Goal: Obtain resource: Download file/media

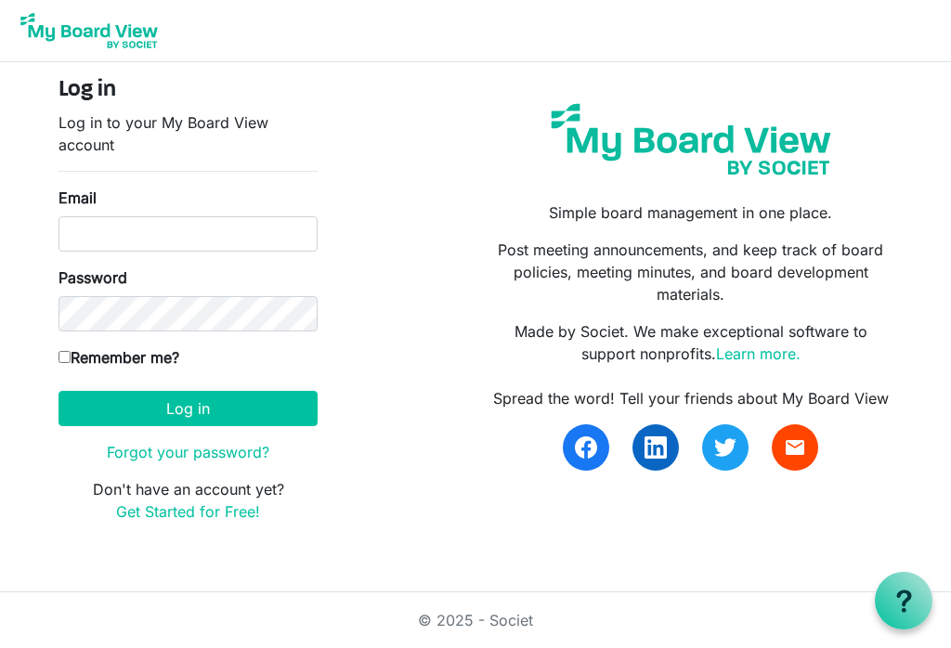
click at [141, 238] on input "Email" at bounding box center [188, 233] width 259 height 35
click at [154, 227] on input "Email" at bounding box center [188, 233] width 259 height 35
type input "tstucker@wsfb.com"
click at [188, 408] on button "Log in" at bounding box center [188, 408] width 259 height 35
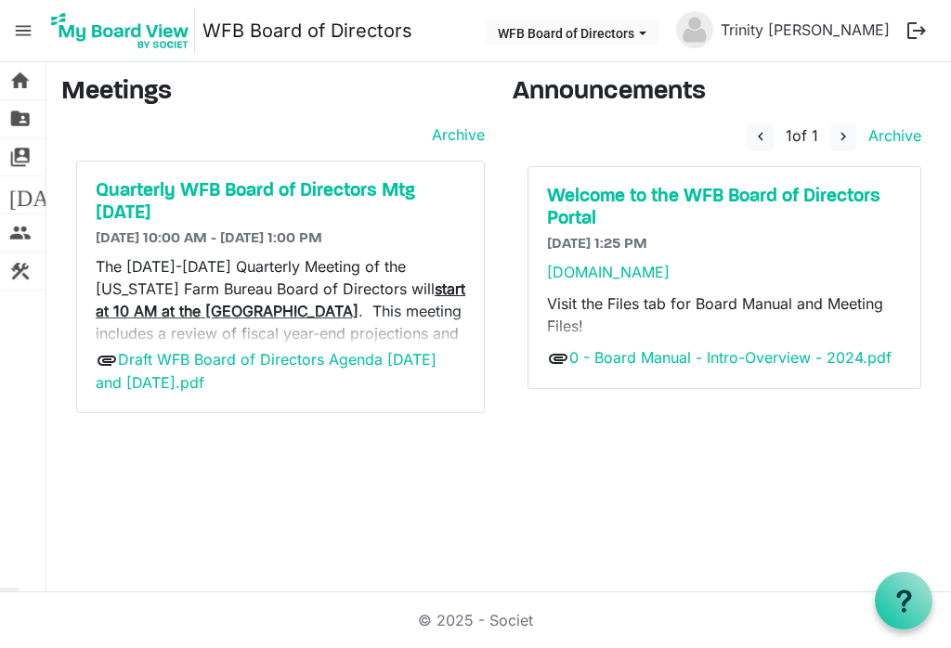
click at [350, 193] on h5 "Quarterly WFB Board of Directors Mtg [DATE]" at bounding box center [281, 202] width 370 height 45
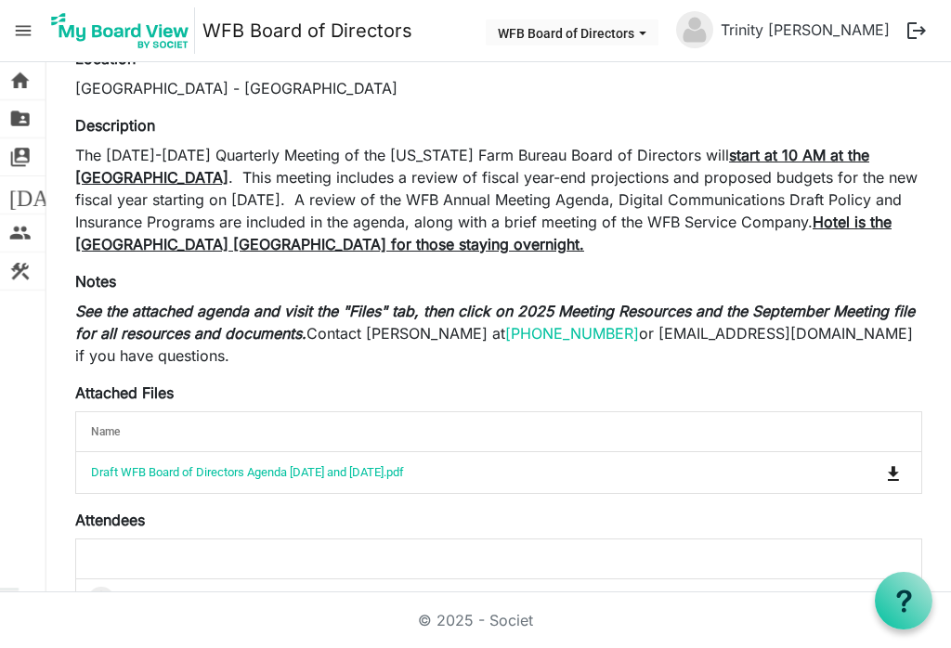
scroll to position [165, 0]
click at [328, 479] on link "Draft WFB Board of Directors Agenda [DATE] and [DATE].pdf" at bounding box center [247, 472] width 313 height 14
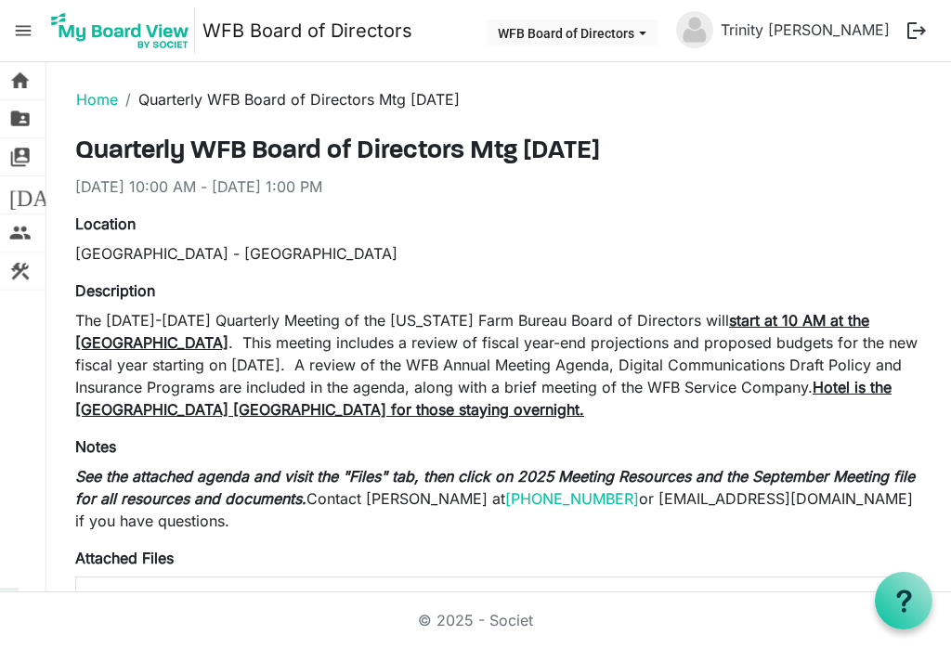
click at [24, 123] on span "folder_shared" at bounding box center [20, 118] width 22 height 37
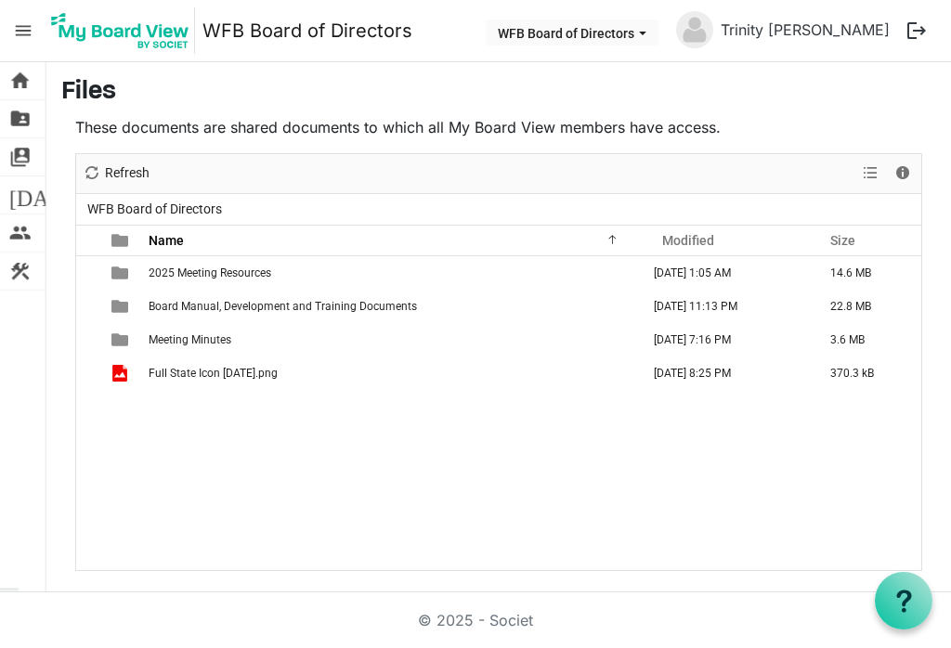
click at [241, 271] on span "2025 Meeting Resources" at bounding box center [210, 273] width 123 height 13
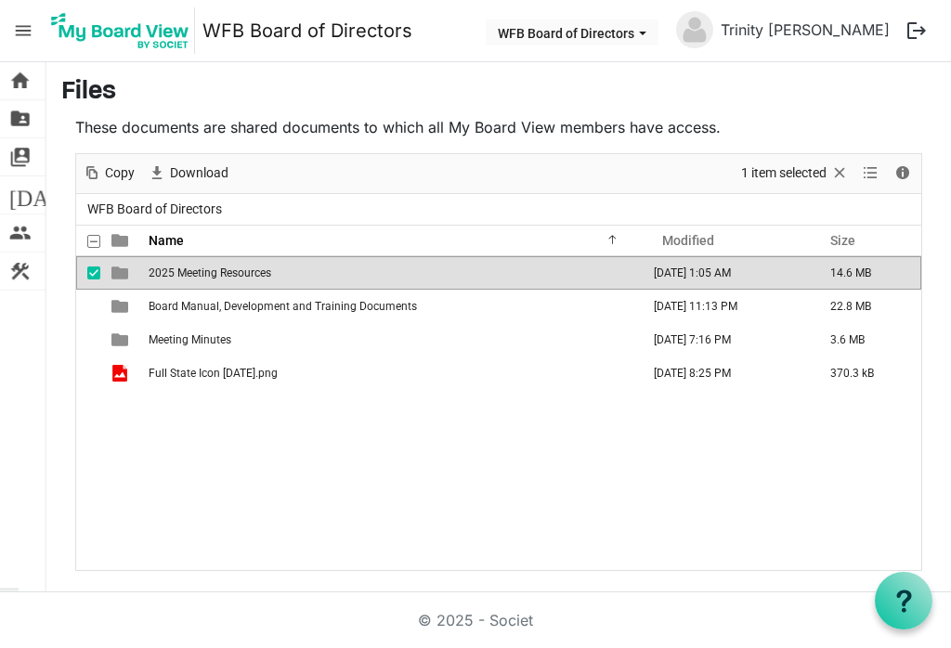
click at [223, 273] on span "2025 Meeting Resources" at bounding box center [210, 273] width 123 height 13
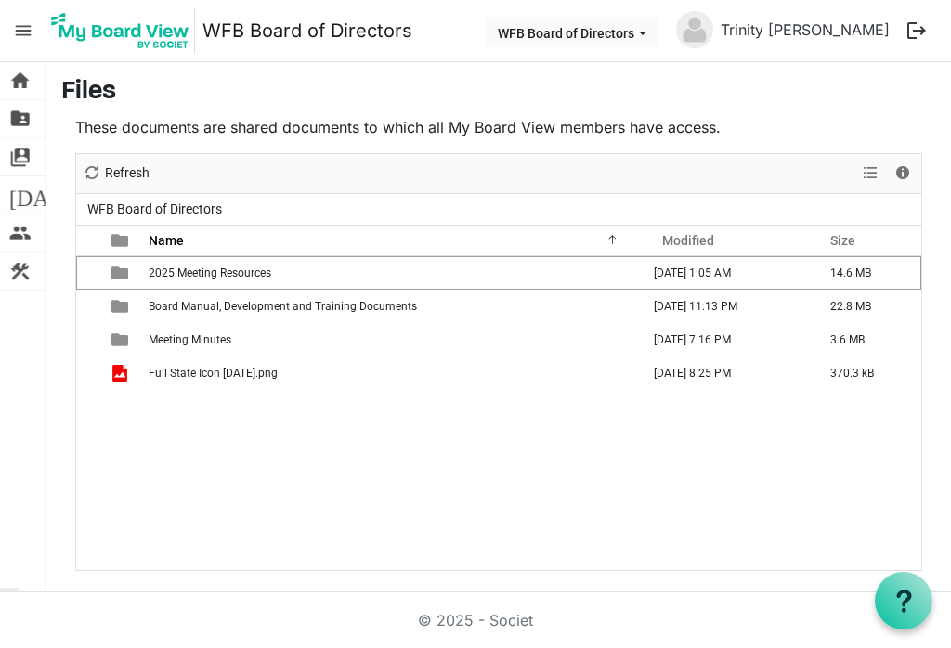
click at [241, 275] on span "2025 Meeting Resources" at bounding box center [210, 273] width 123 height 13
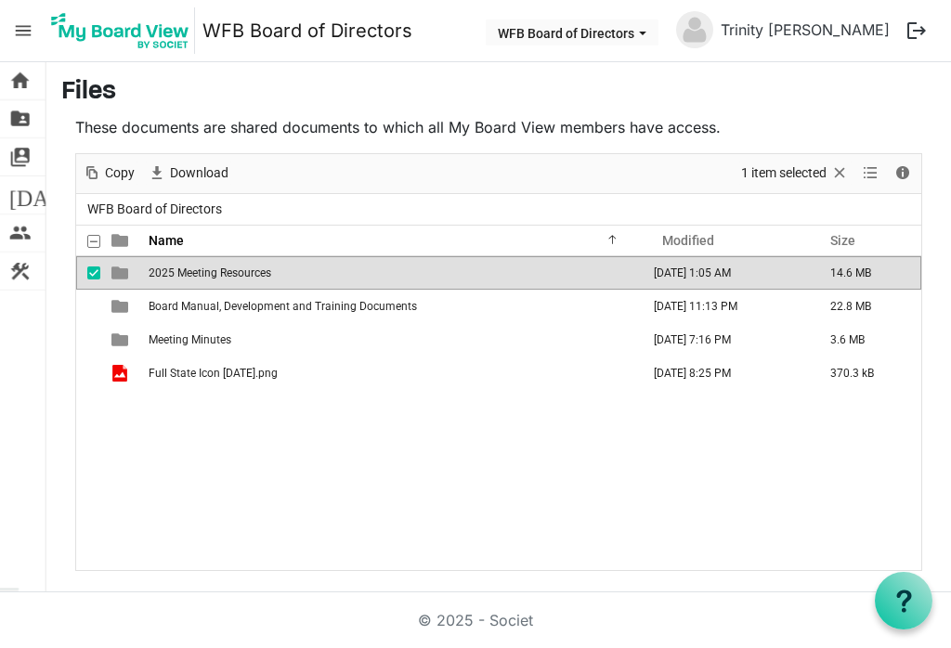
scroll to position [29, 0]
click at [199, 162] on span "Download" at bounding box center [199, 173] width 62 height 23
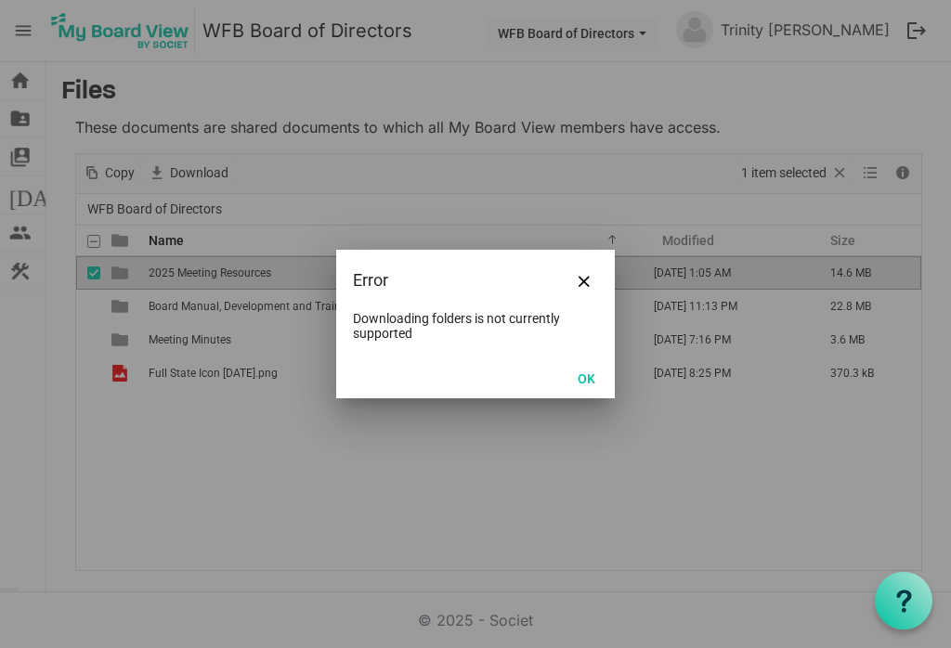
click at [588, 388] on button "OK" at bounding box center [587, 378] width 42 height 26
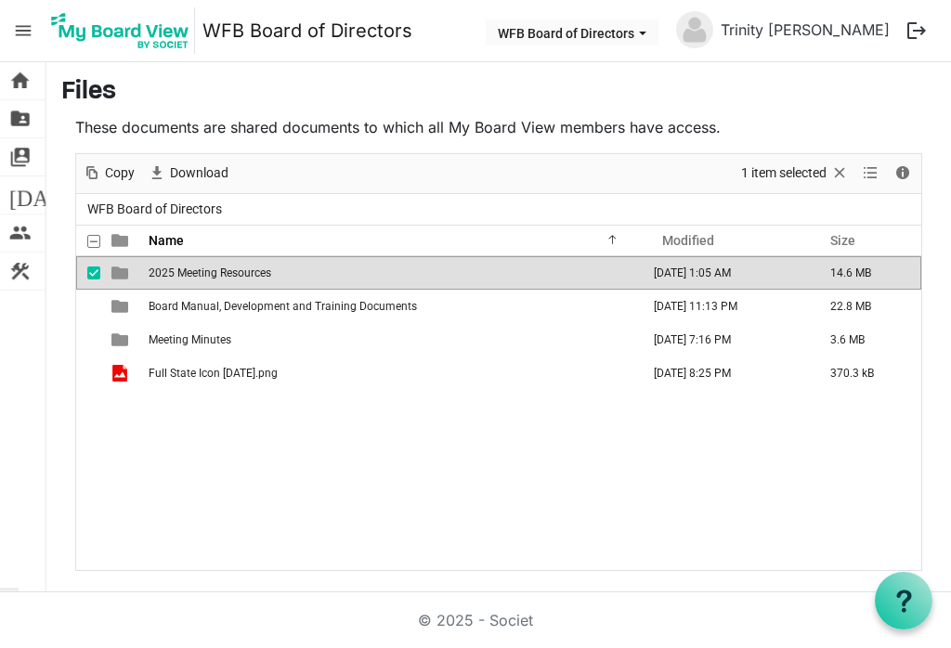
click at [209, 267] on span "2025 Meeting Resources" at bounding box center [210, 273] width 123 height 13
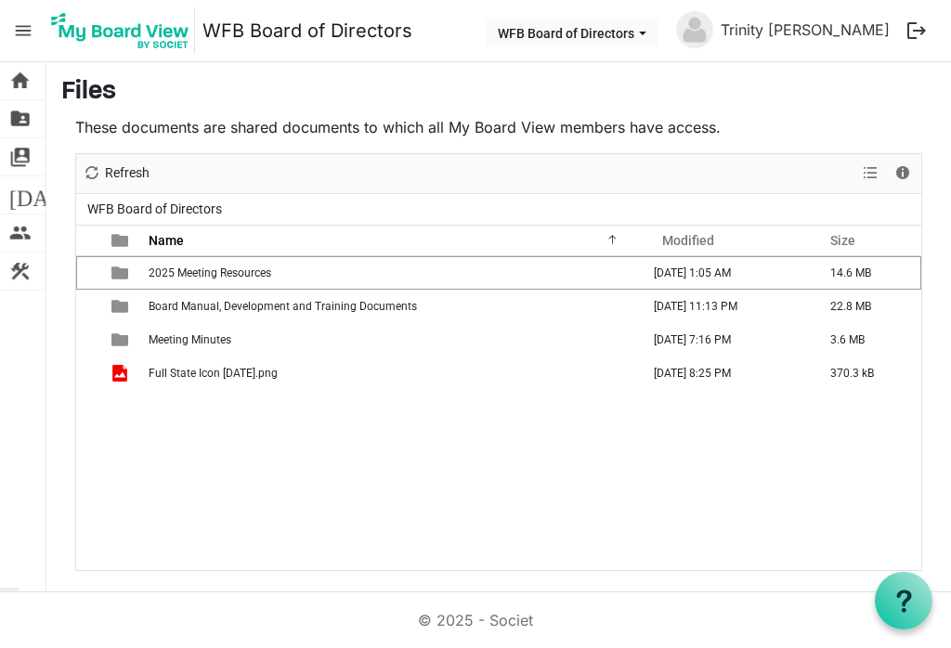
scroll to position [0, 0]
click at [344, 343] on td "Meeting Minutes" at bounding box center [393, 339] width 500 height 33
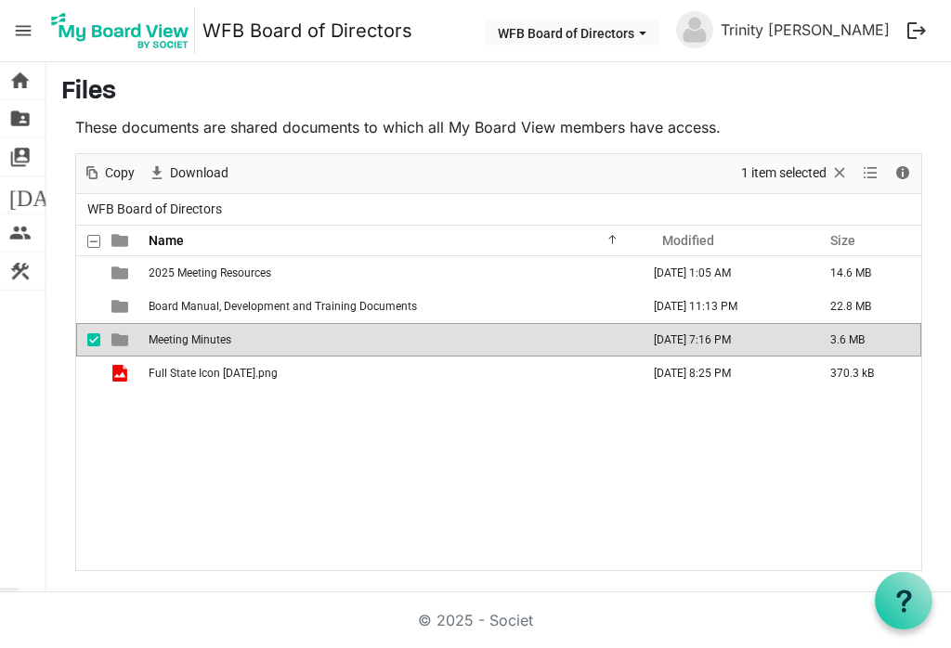
click at [867, 175] on span "View dropdownbutton" at bounding box center [870, 173] width 22 height 23
click at [100, 278] on div "checkbox" at bounding box center [98, 273] width 22 height 19
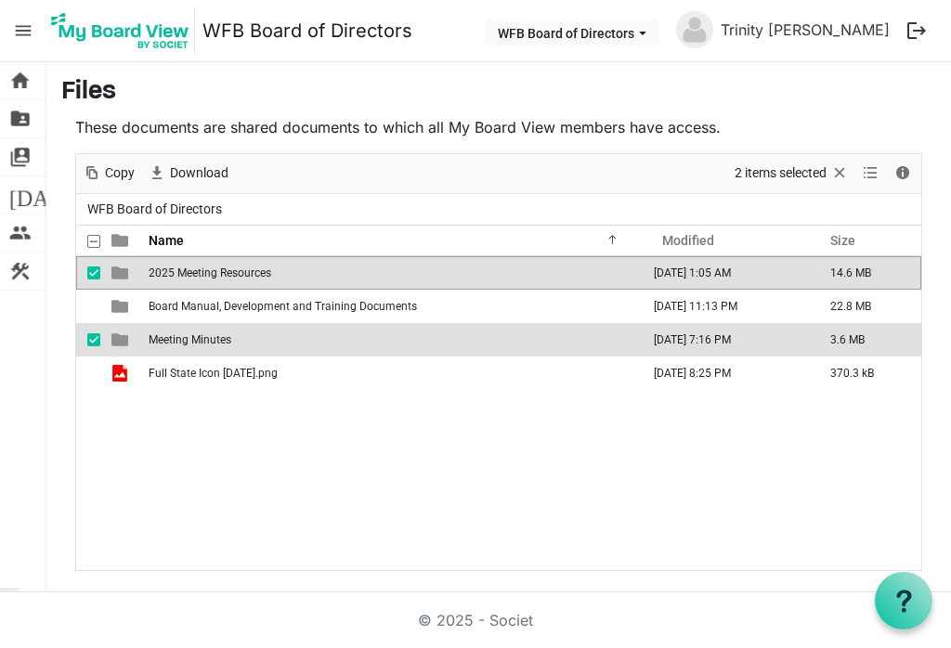
click at [658, 41] on button "WFB Board of Directors" at bounding box center [572, 33] width 173 height 26
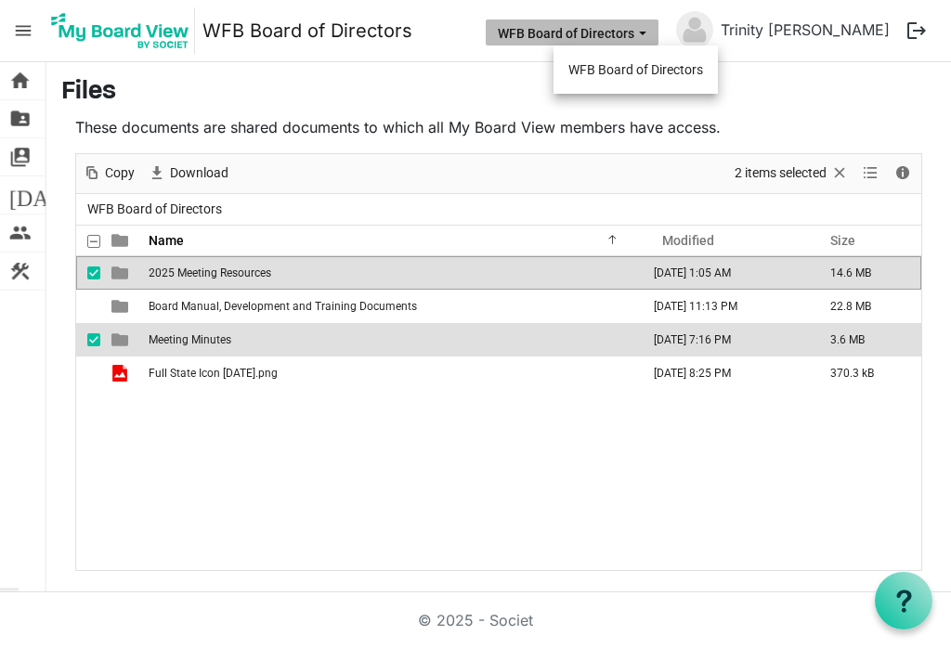
click at [672, 66] on li "WFB Board of Directors" at bounding box center [635, 69] width 164 height 33
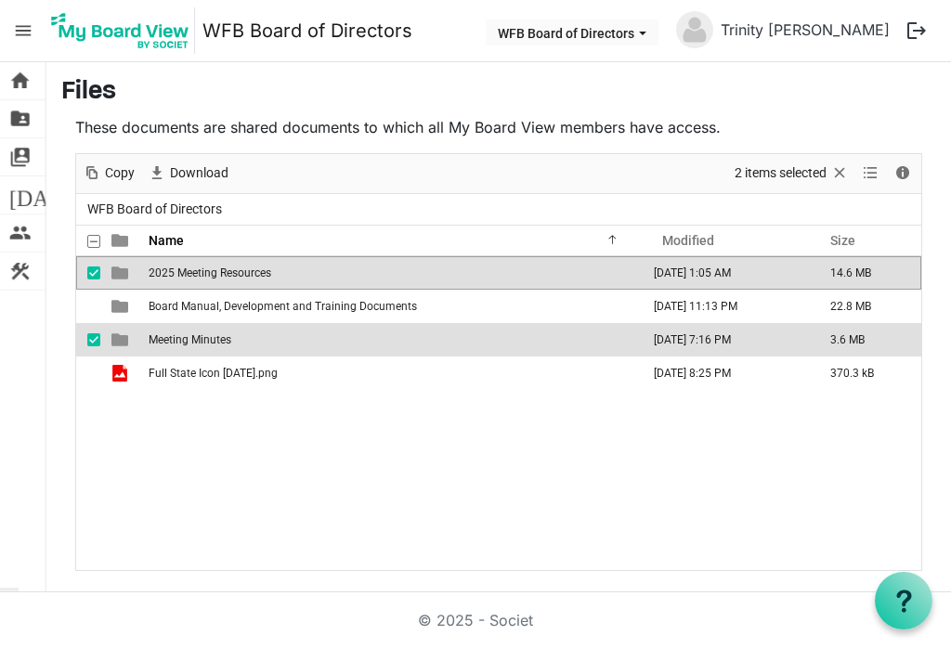
click at [25, 163] on span "switch_account" at bounding box center [20, 156] width 22 height 37
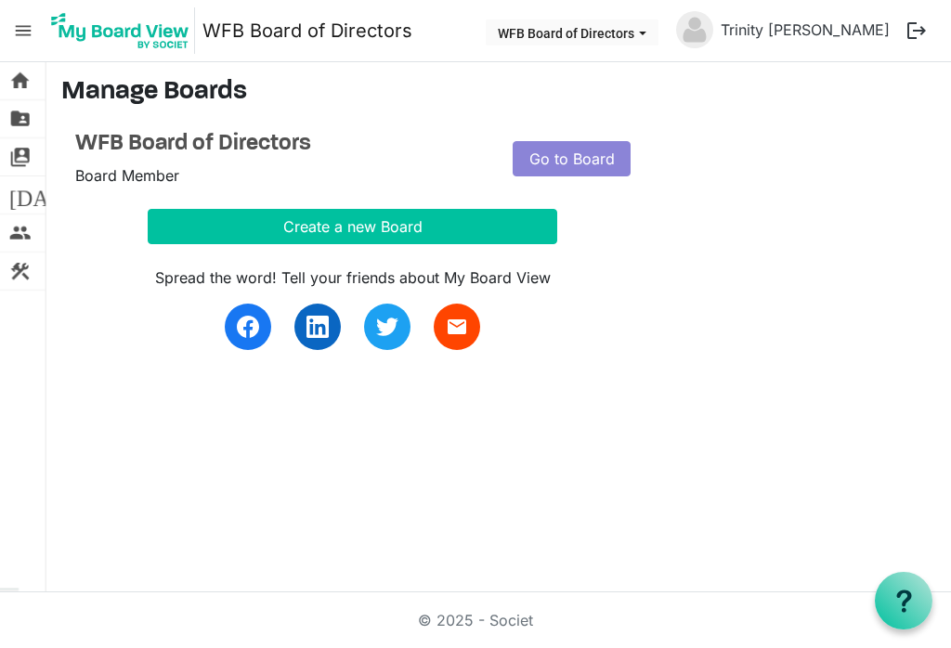
click at [30, 88] on span "home" at bounding box center [20, 80] width 22 height 37
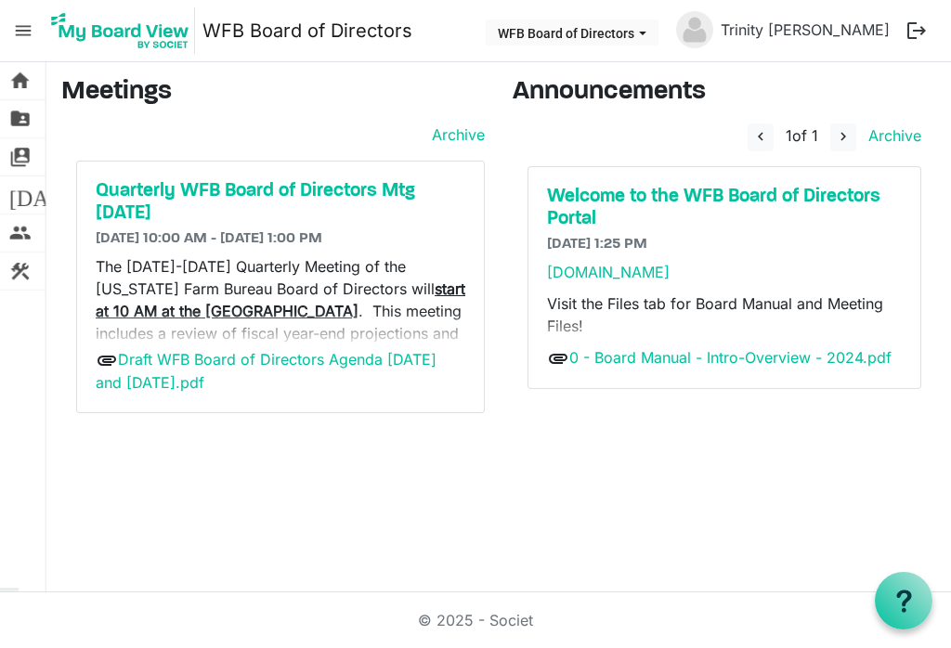
click at [24, 124] on span "folder_shared" at bounding box center [20, 118] width 22 height 37
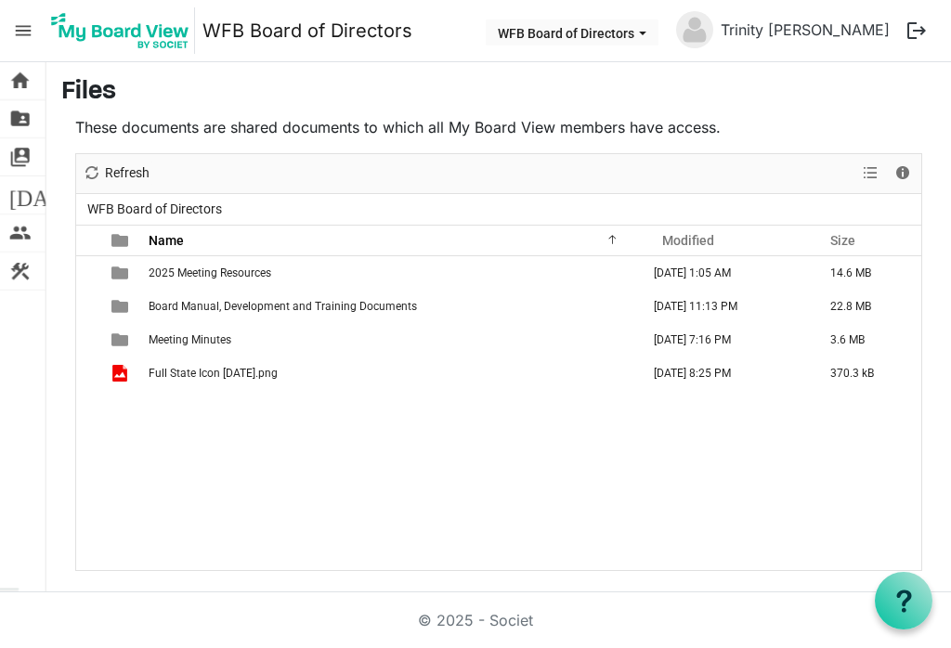
click at [202, 272] on span "2025 Meeting Resources" at bounding box center [210, 273] width 123 height 13
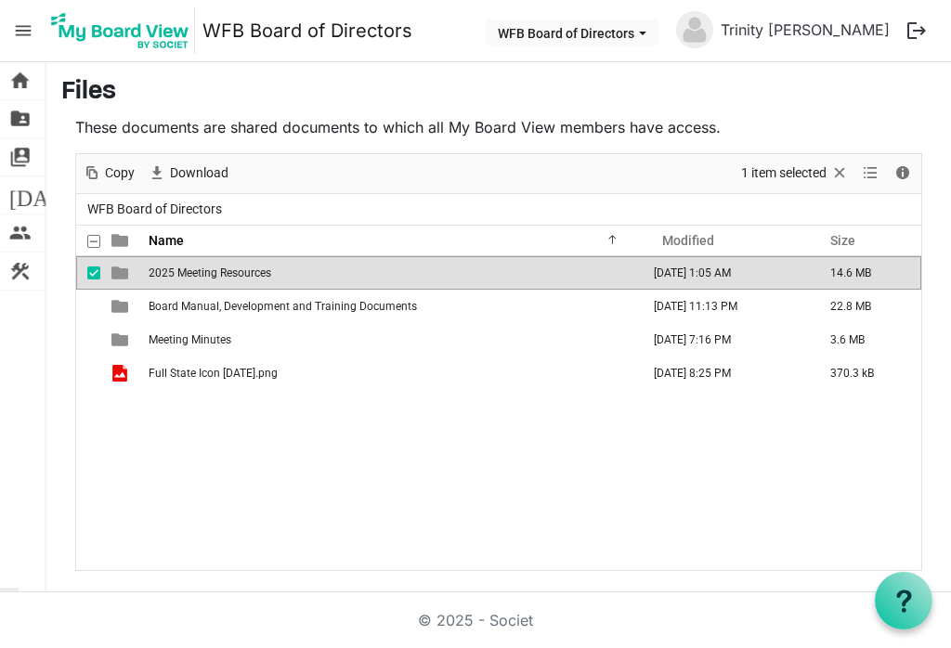
click at [115, 179] on span "Copy" at bounding box center [119, 173] width 33 height 23
click at [162, 287] on td "2025 Meeting Resources" at bounding box center [393, 272] width 500 height 33
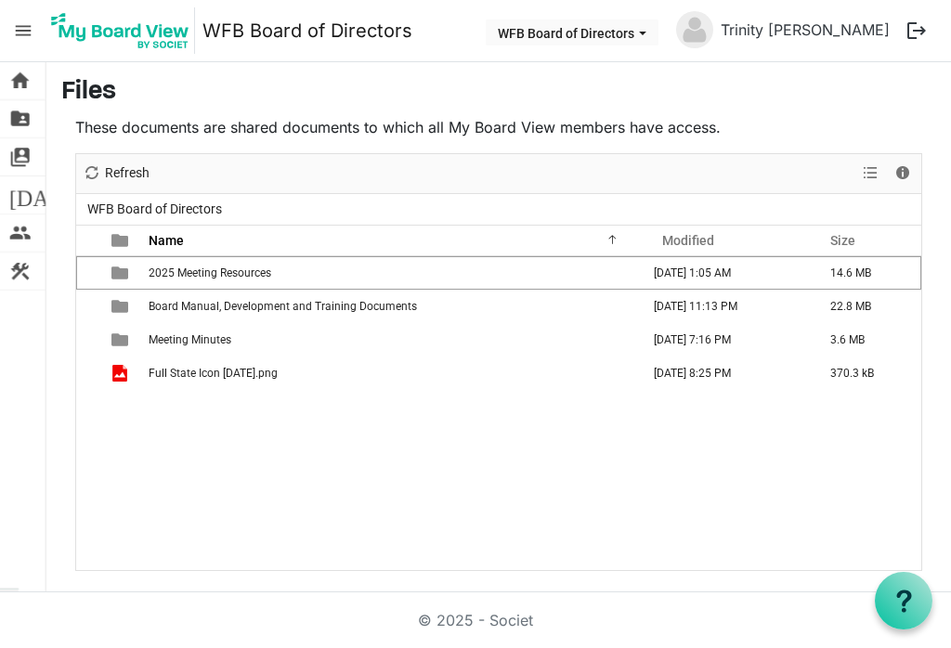
click at [169, 279] on span "2025 Meeting Resources" at bounding box center [210, 273] width 123 height 13
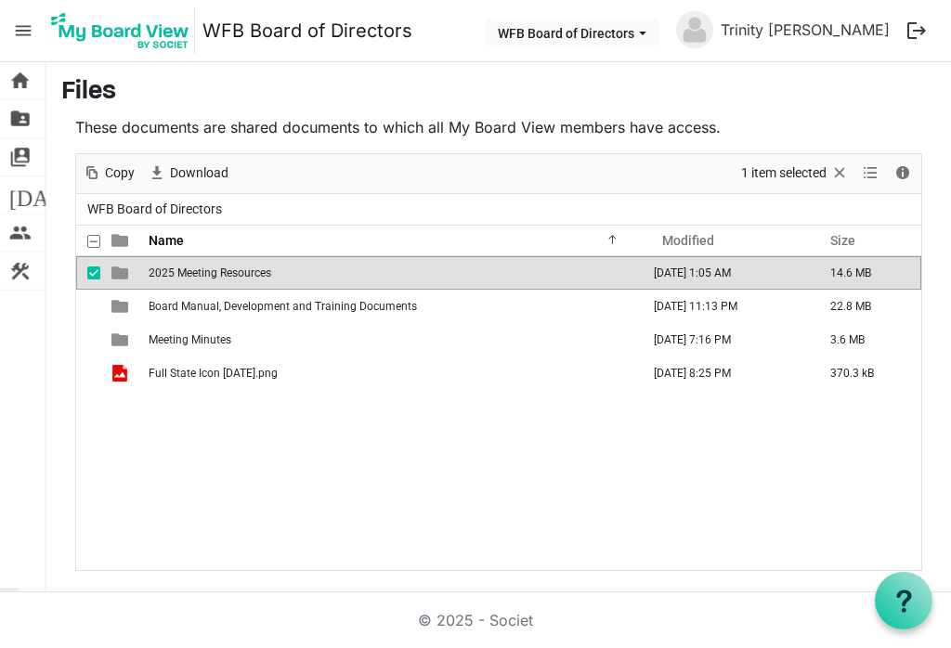
click at [228, 276] on span "2025 Meeting Resources" at bounding box center [210, 273] width 123 height 13
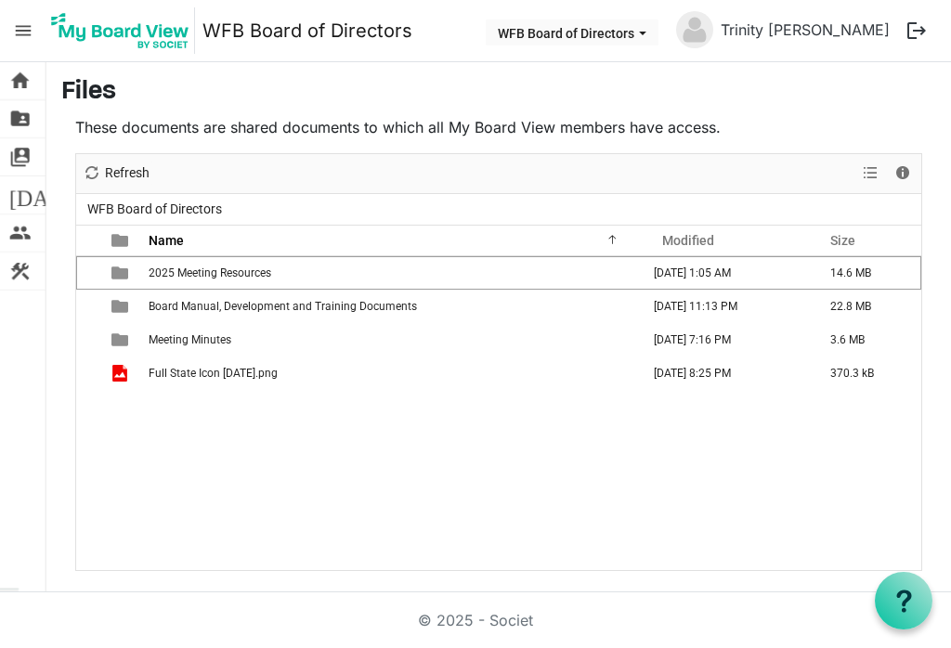
click at [198, 282] on td "2025 Meeting Resources" at bounding box center [393, 272] width 500 height 33
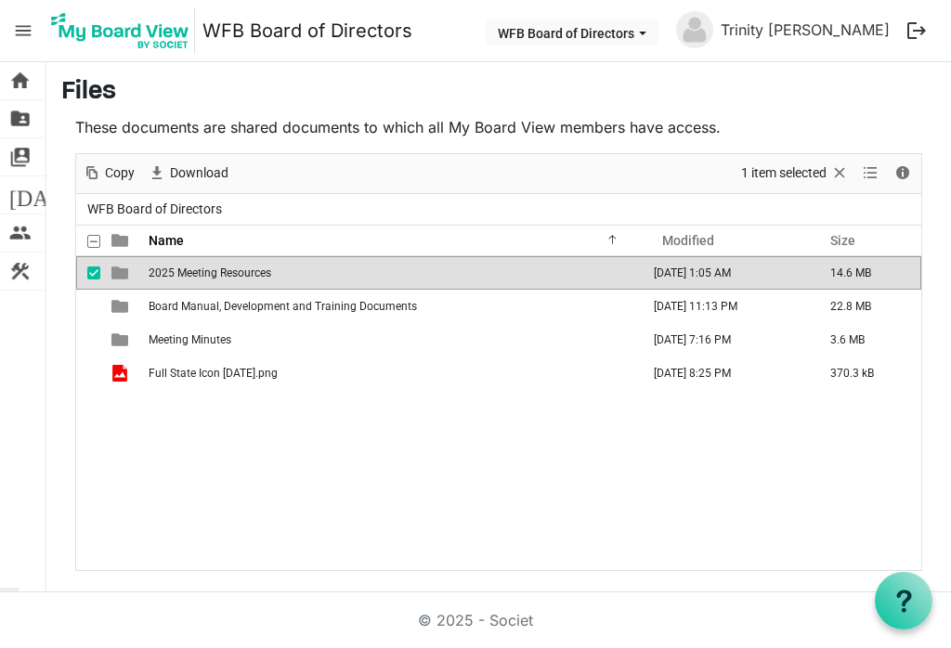
click at [107, 175] on span "Copy" at bounding box center [119, 173] width 33 height 23
click at [190, 172] on span "Download" at bounding box center [199, 173] width 62 height 23
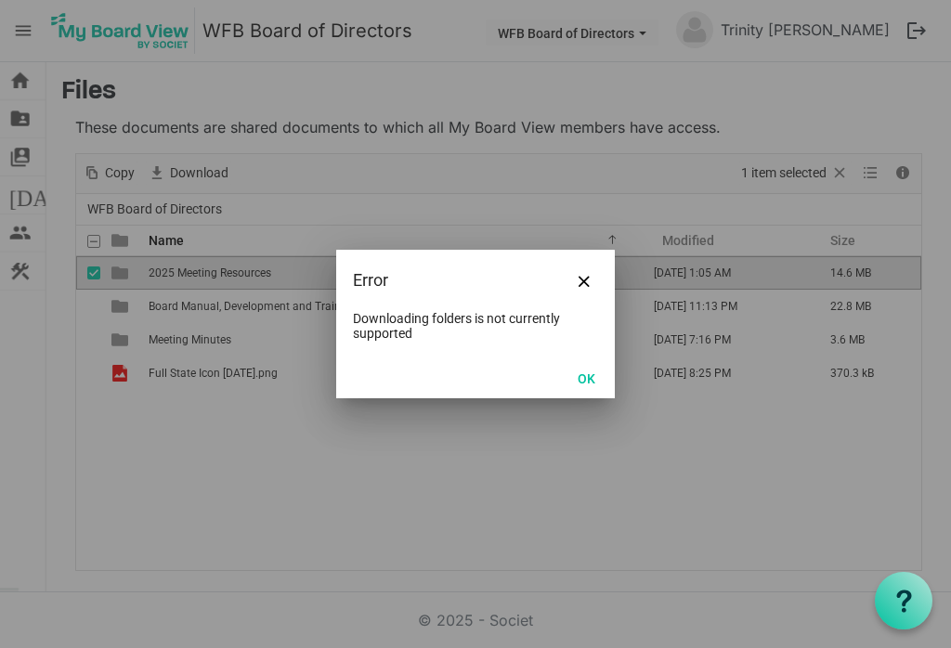
click at [593, 376] on button "OK" at bounding box center [587, 378] width 42 height 26
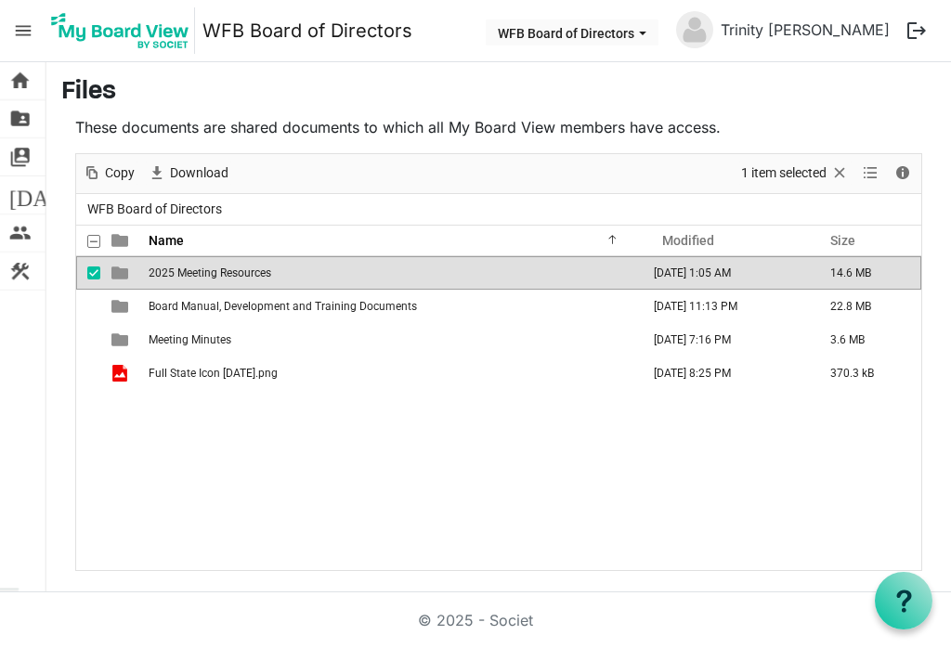
click at [914, 165] on button "Details" at bounding box center [903, 173] width 25 height 23
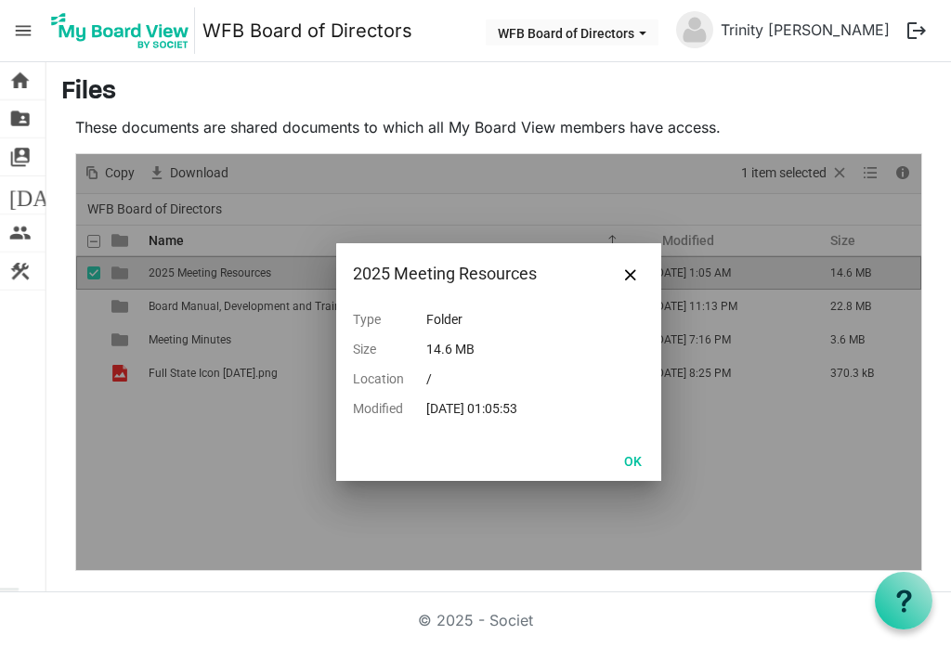
click at [648, 456] on button "OK" at bounding box center [633, 461] width 42 height 26
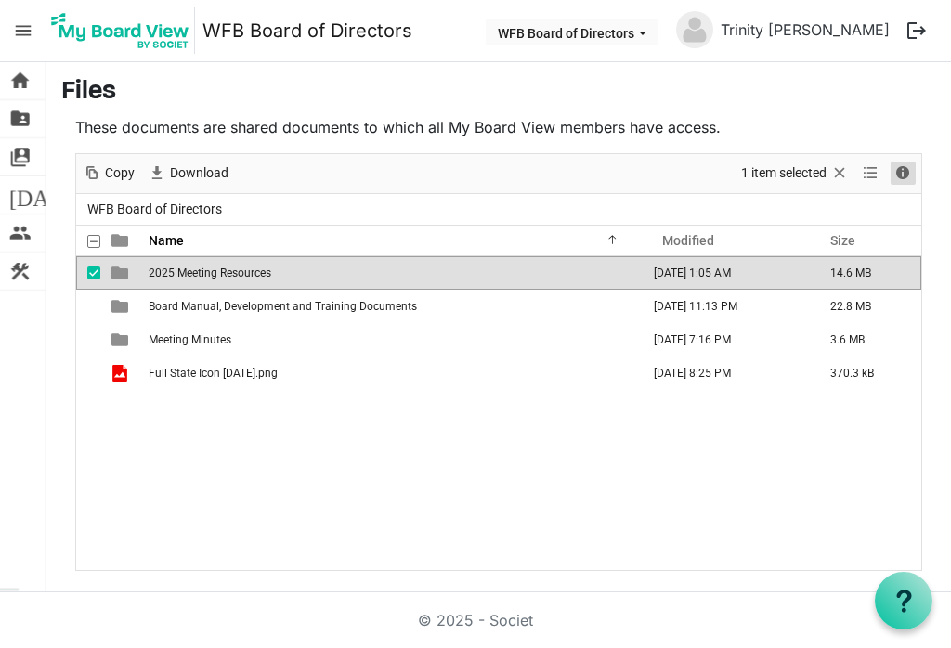
scroll to position [29, 0]
click at [193, 333] on span "Meeting Minutes" at bounding box center [190, 339] width 83 height 13
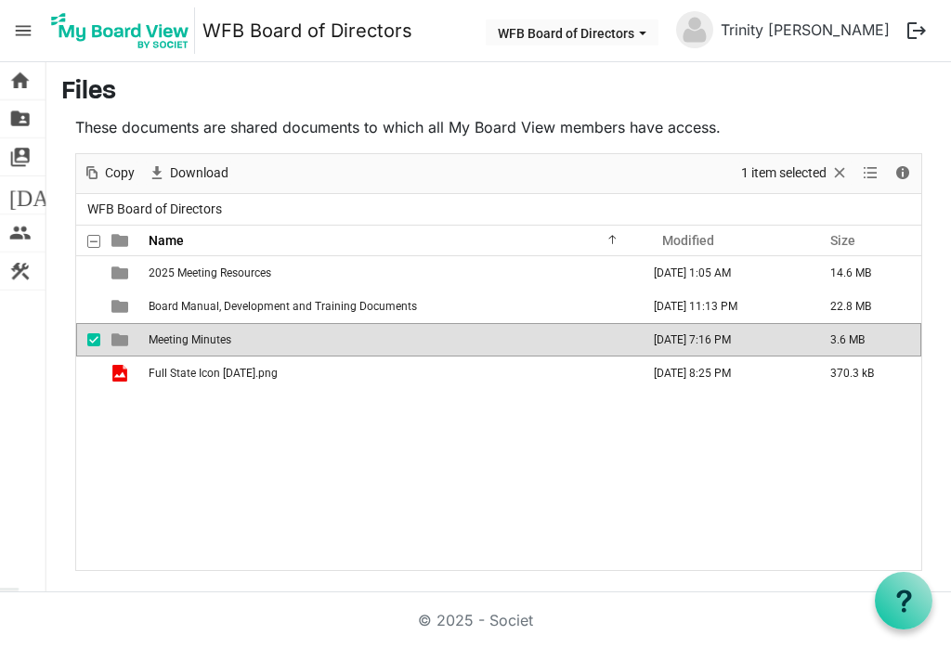
click at [190, 323] on td "Meeting Minutes" at bounding box center [393, 339] width 500 height 33
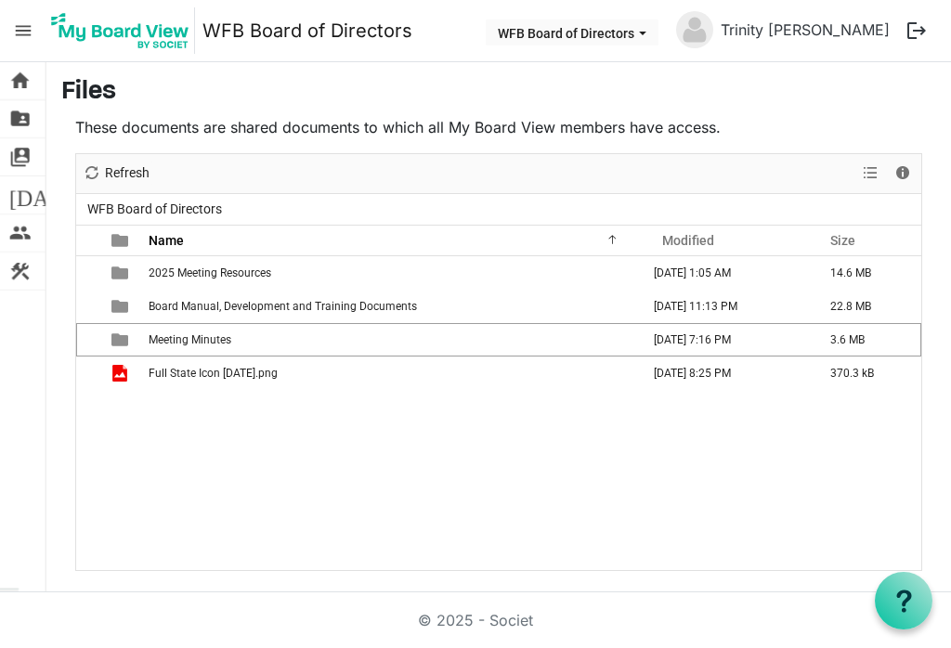
scroll to position [0, 0]
click at [111, 265] on span "is template cell column header type" at bounding box center [119, 273] width 17 height 17
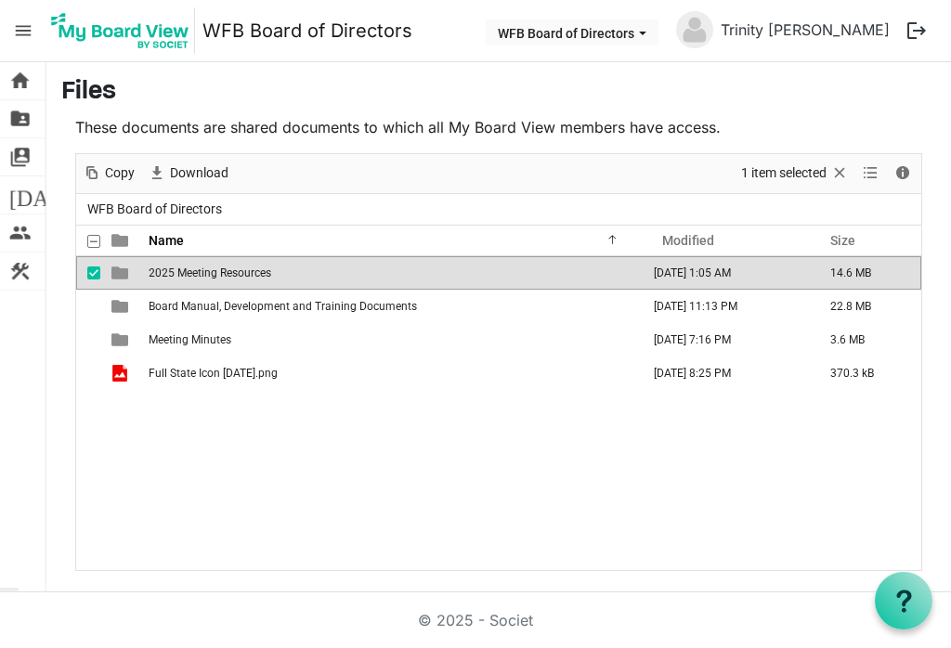
click at [125, 281] on span "is template cell column header type" at bounding box center [119, 273] width 17 height 17
click at [137, 279] on td "is template cell column header type" at bounding box center [121, 272] width 43 height 33
click at [104, 164] on span "Copy" at bounding box center [119, 173] width 33 height 23
click at [121, 179] on span "Copy" at bounding box center [119, 173] width 33 height 23
click at [31, 77] on span "home" at bounding box center [20, 80] width 22 height 37
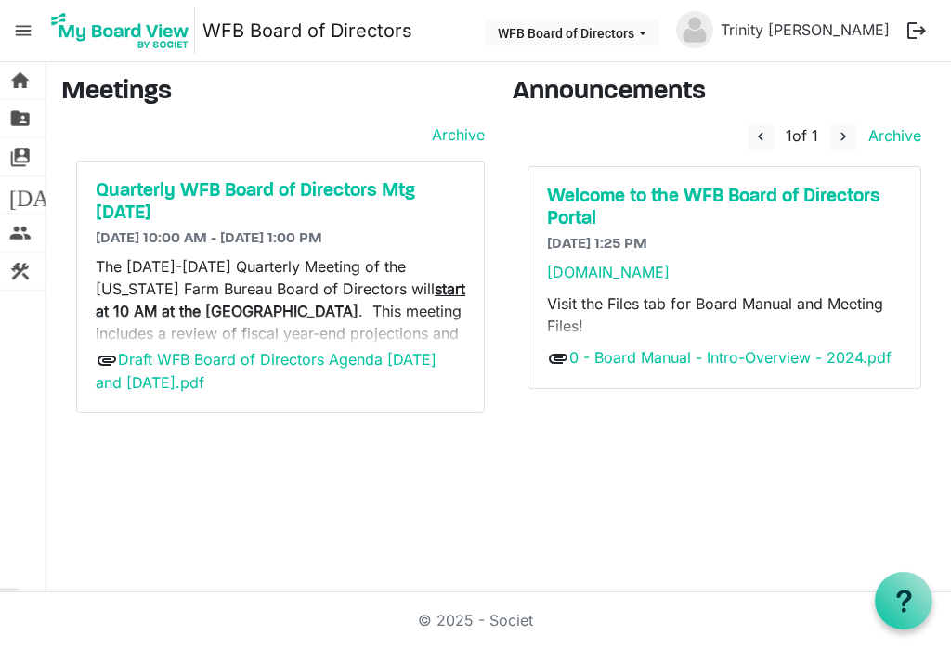
scroll to position [29, 0]
click at [591, 186] on h5 "Welcome to the WFB Board of Directors Portal" at bounding box center [724, 208] width 355 height 45
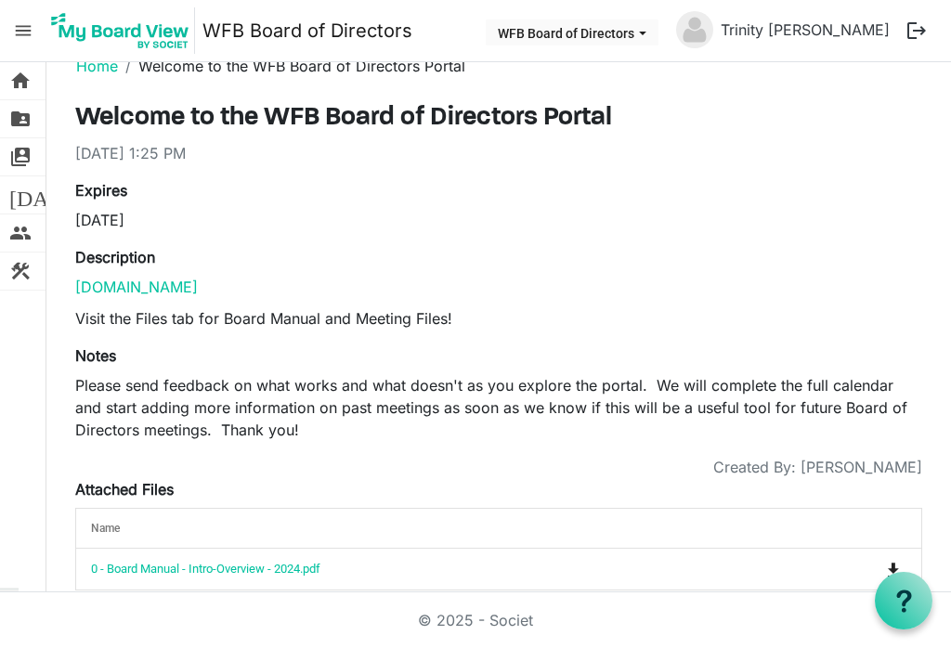
scroll to position [33, 0]
click at [244, 570] on link "0 - Board Manual - Intro-Overview - 2024.pdf" at bounding box center [205, 570] width 229 height 14
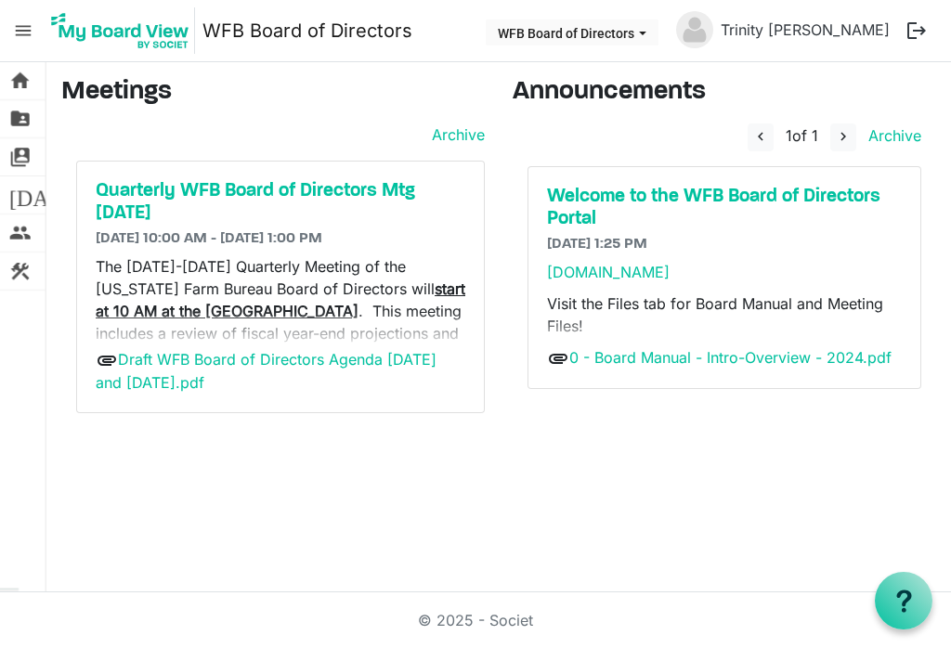
scroll to position [29, 0]
click at [259, 180] on h5 "Quarterly WFB Board of Directors Mtg [DATE]" at bounding box center [281, 202] width 370 height 45
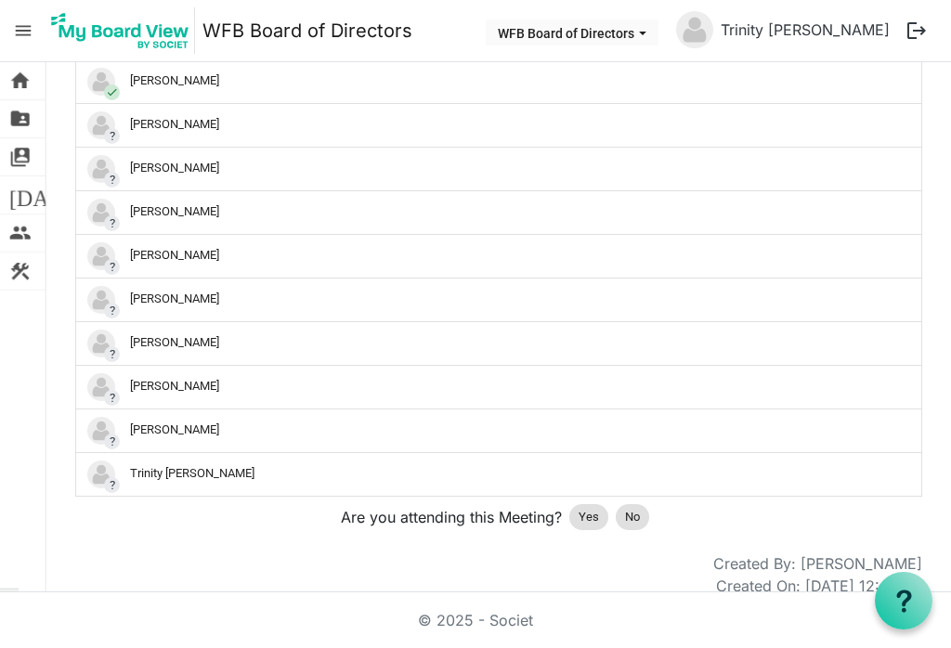
scroll to position [1512, 0]
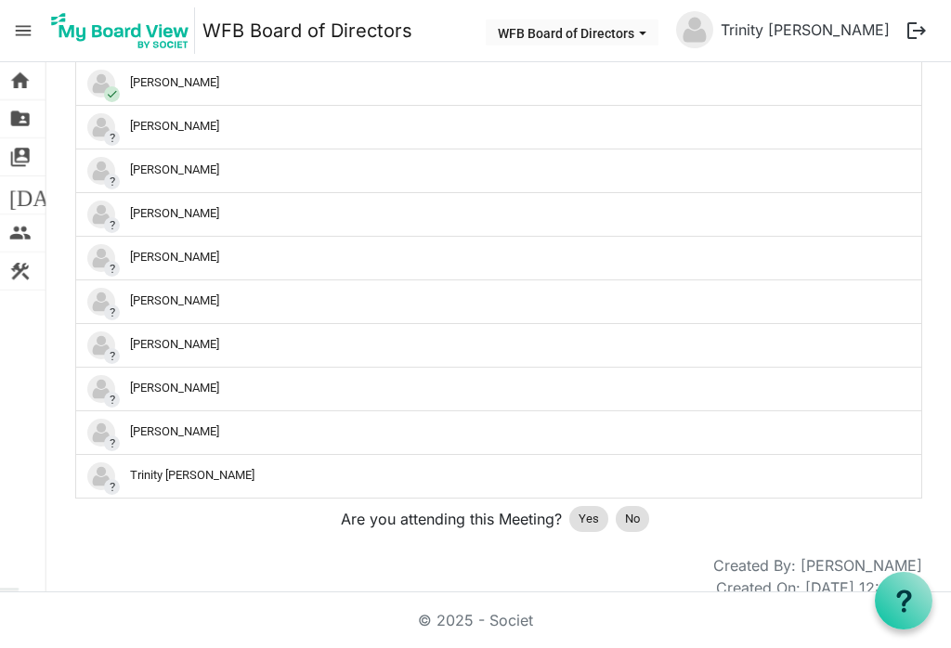
click at [601, 525] on div "Yes" at bounding box center [588, 519] width 39 height 26
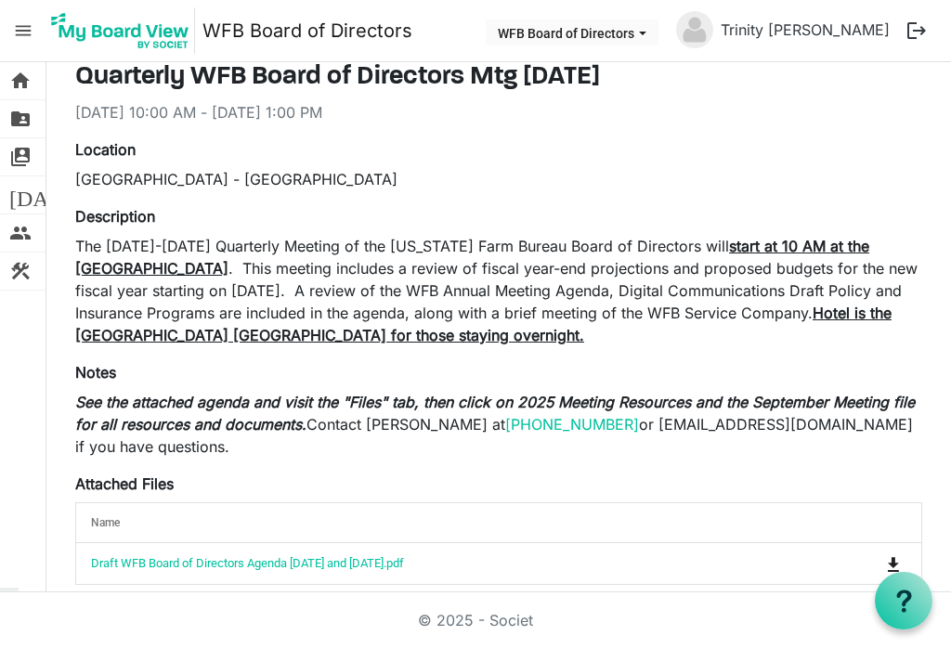
scroll to position [0, 0]
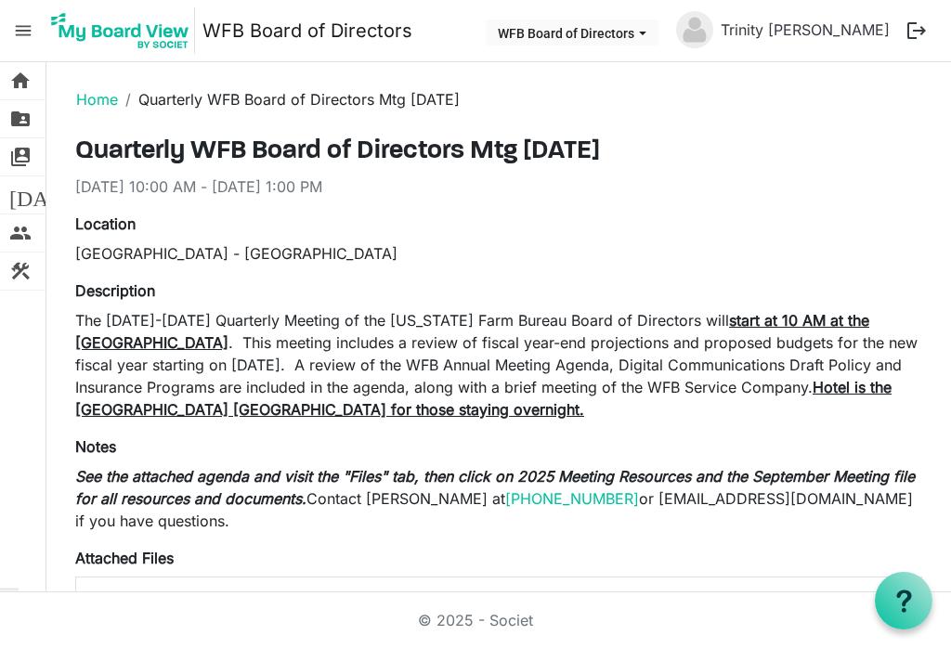
click at [33, 120] on link "folder_shared Files" at bounding box center [23, 118] width 46 height 37
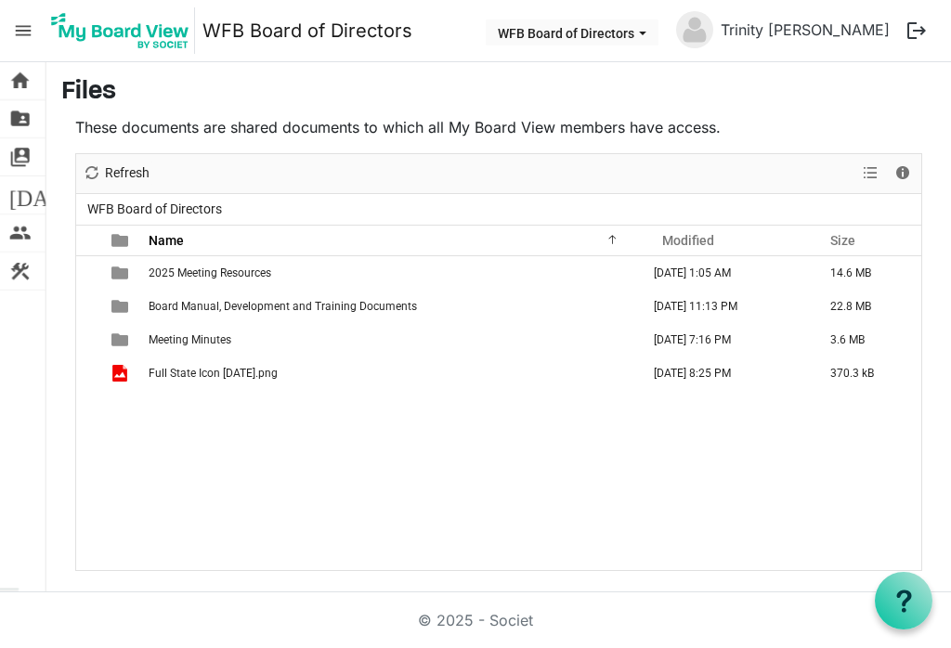
click at [99, 376] on span "checkbox" at bounding box center [93, 373] width 13 height 13
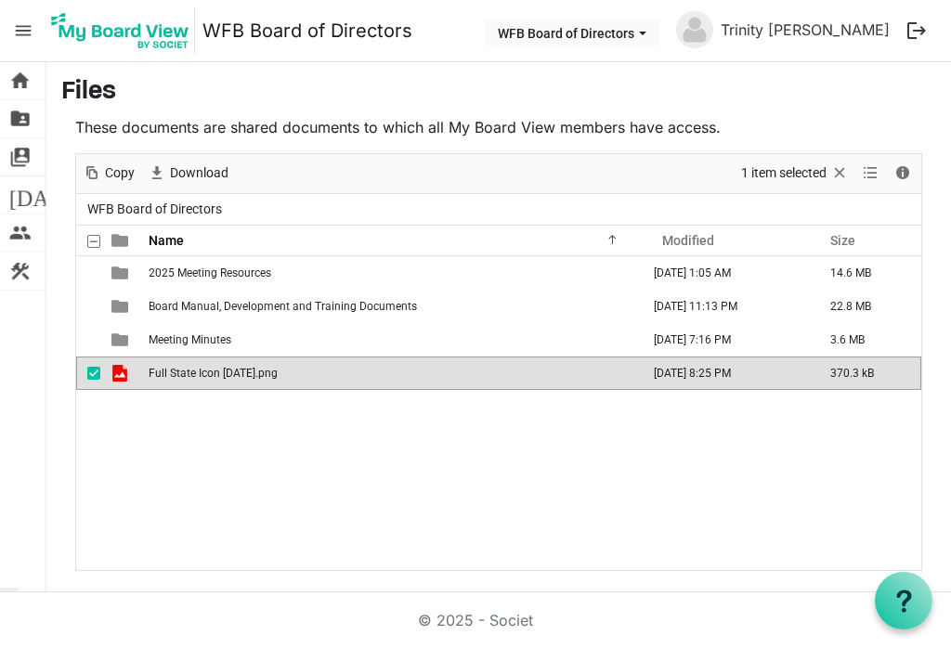
click at [194, 379] on span "Full State Icon [DATE].png" at bounding box center [213, 373] width 129 height 13
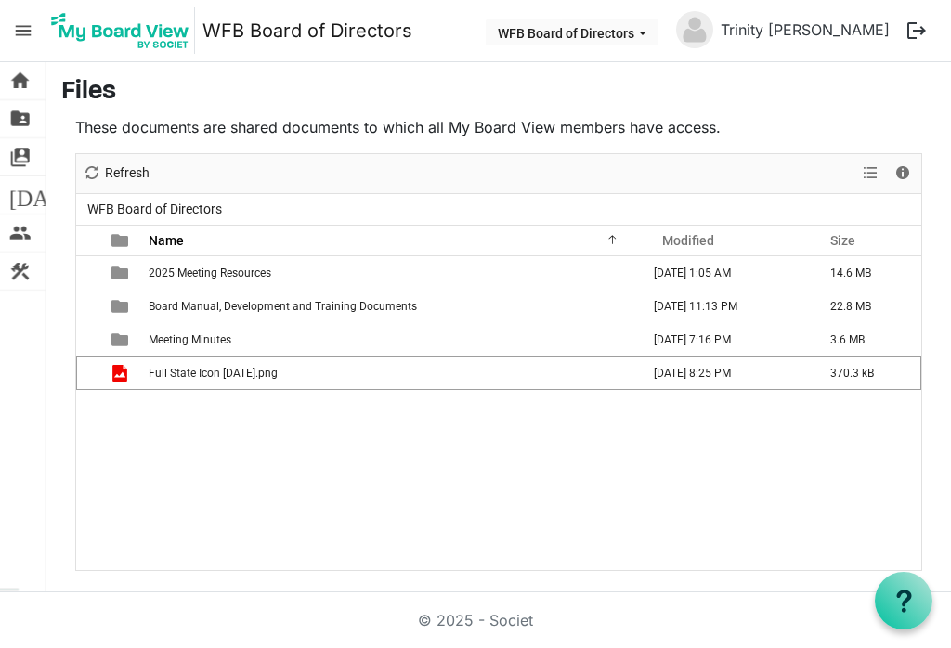
click at [102, 384] on td "is template cell column header type" at bounding box center [121, 373] width 43 height 33
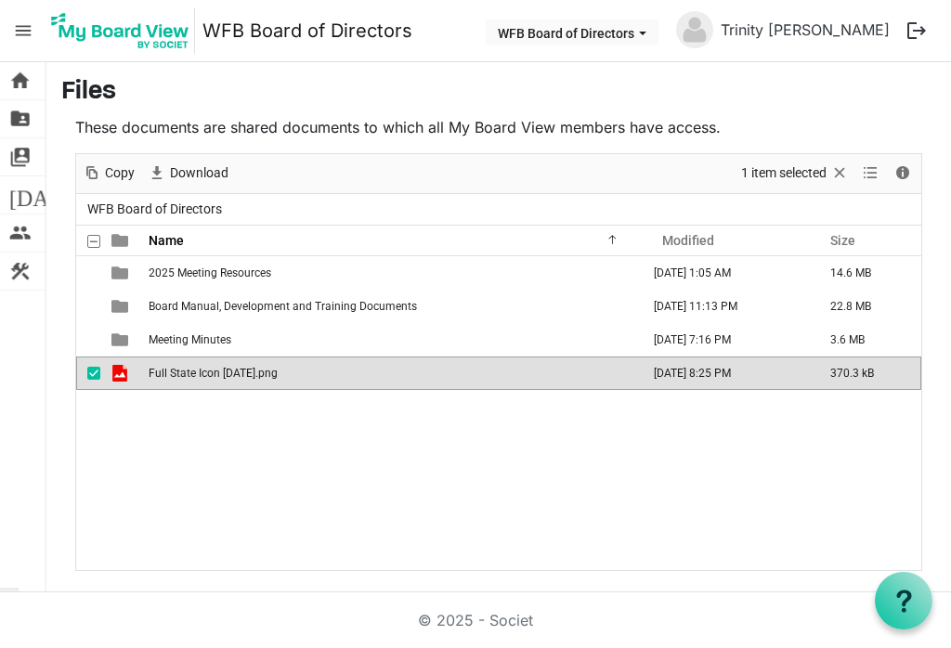
click at [111, 169] on span "Copy" at bounding box center [119, 173] width 33 height 23
click at [214, 174] on span "Download" at bounding box center [199, 173] width 62 height 23
click at [201, 175] on span "Download" at bounding box center [199, 173] width 62 height 23
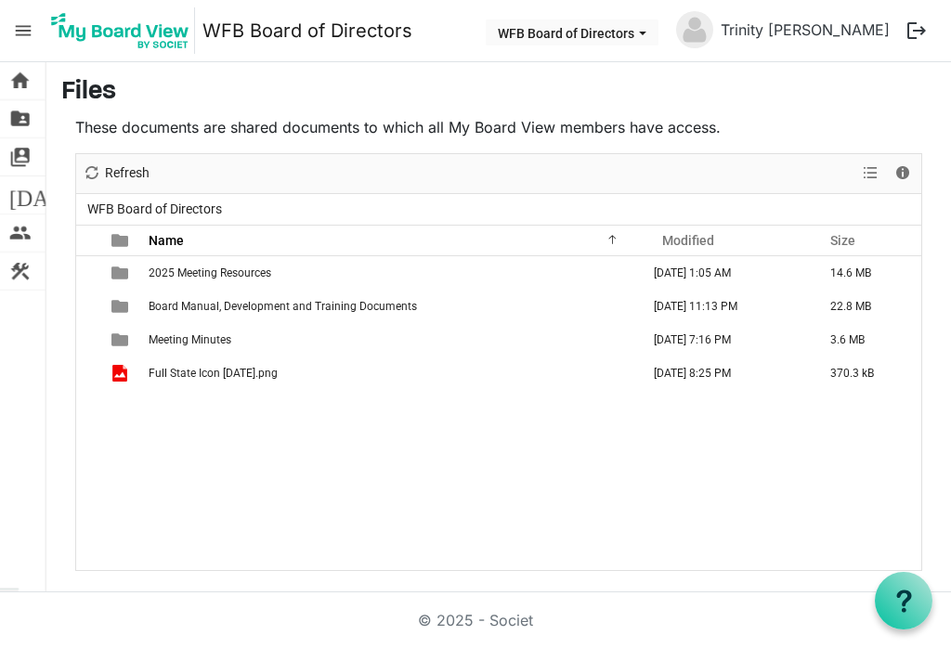
click at [104, 274] on div "checkbox" at bounding box center [98, 273] width 22 height 19
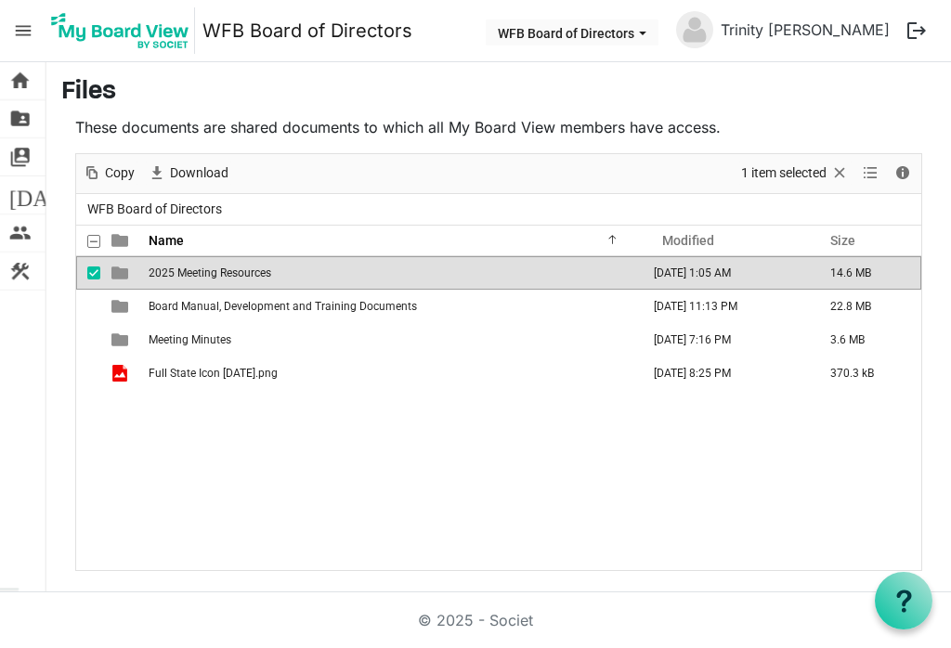
click at [174, 163] on span "Download" at bounding box center [199, 173] width 62 height 23
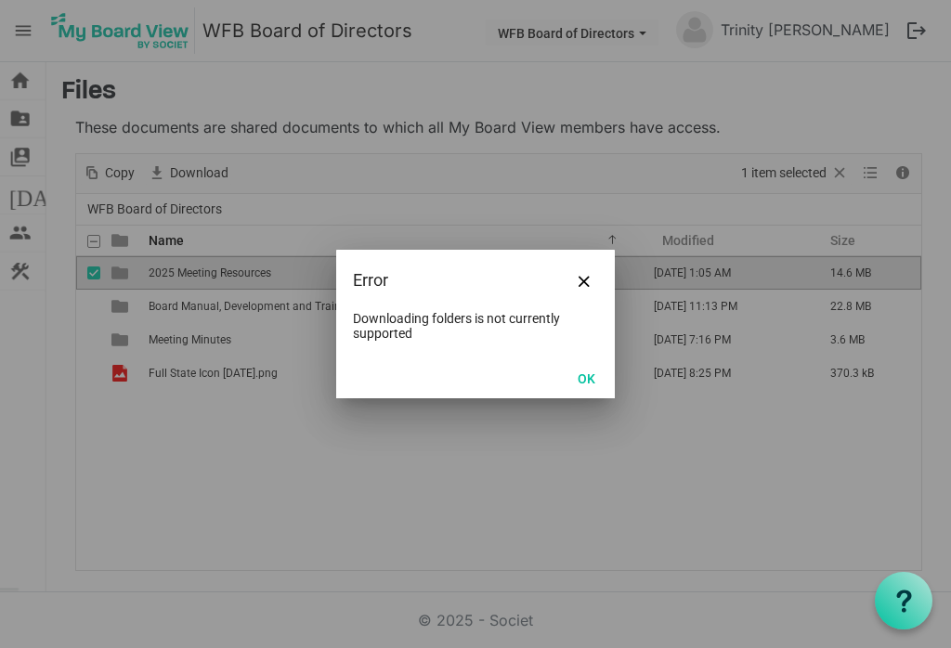
click at [580, 378] on button "OK" at bounding box center [587, 378] width 42 height 26
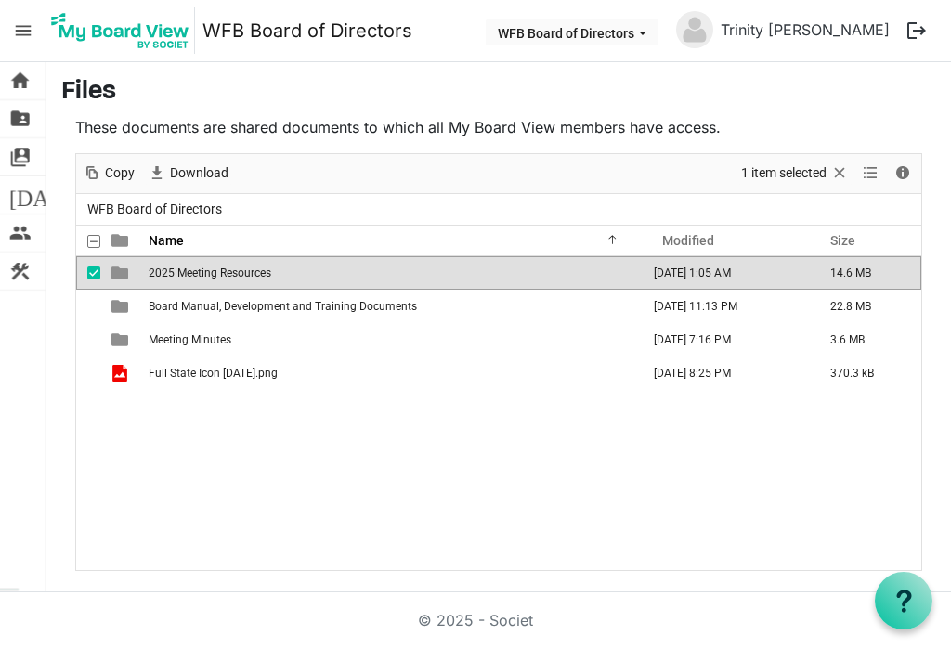
click at [224, 280] on td "2025 Meeting Resources" at bounding box center [393, 272] width 500 height 33
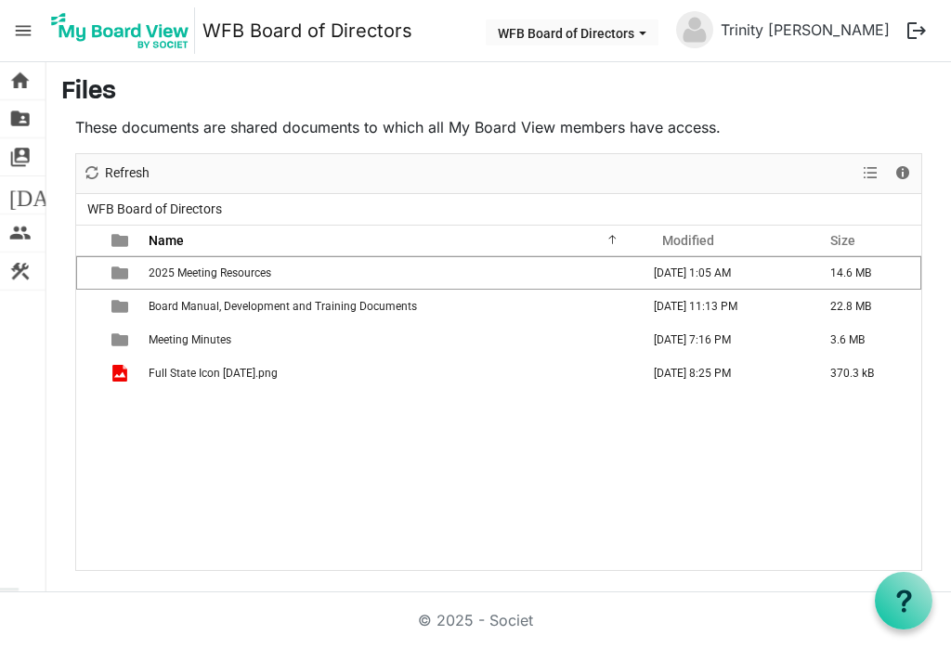
click at [220, 275] on span "2025 Meeting Resources" at bounding box center [210, 273] width 123 height 13
